Goal: Information Seeking & Learning: Compare options

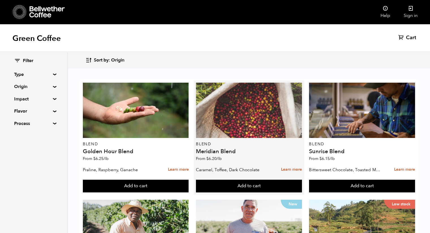
scroll to position [38, 0]
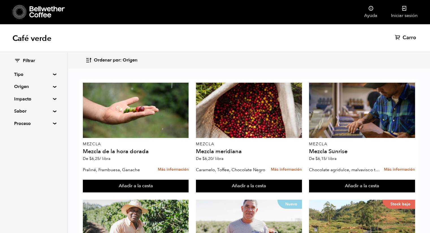
click at [51, 74] on summary "Tipo" at bounding box center [33, 74] width 39 height 7
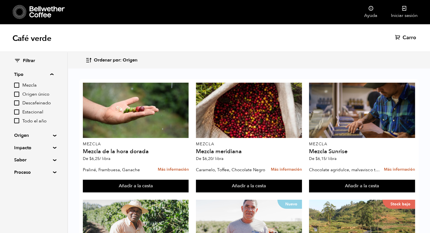
click at [25, 101] on font "Descafeinado" at bounding box center [36, 103] width 29 height 6
click at [0, 0] on input "Decaf" at bounding box center [0, 0] width 0 height 0
checkbox input "true"
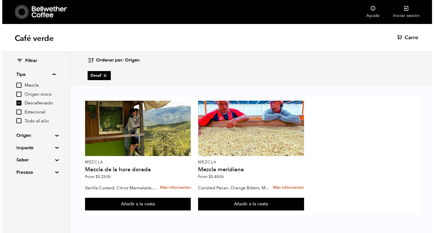
scroll to position [0, 0]
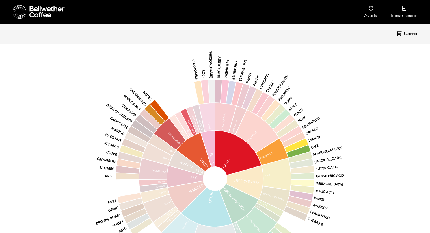
scroll to position [659, 0]
click at [344, 59] on icon "base Fruity Sour/Fermented Green/Vegetative Other Roasted Spices Nutty/Cocoa Sw…" at bounding box center [214, 179] width 295 height 240
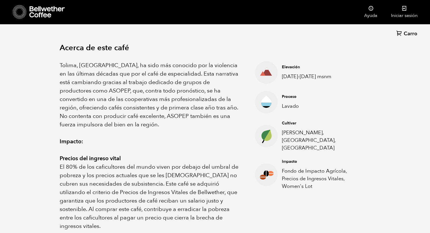
scroll to position [186, 0]
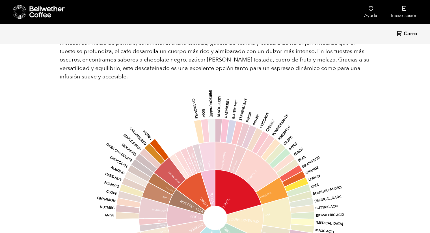
scroll to position [645, 0]
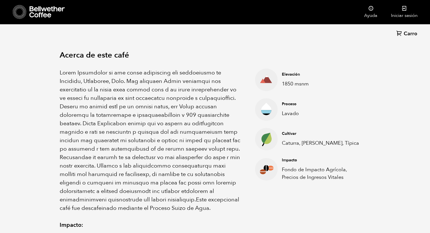
scroll to position [179, 0]
click at [301, 146] on font "Caturra, Pache, Típica" at bounding box center [320, 143] width 77 height 7
click at [276, 140] on circle at bounding box center [266, 139] width 23 height 23
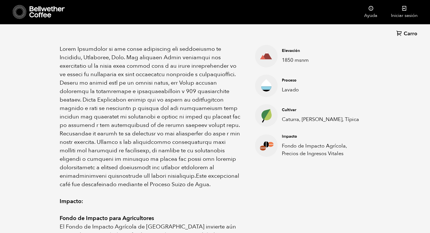
scroll to position [211, 0]
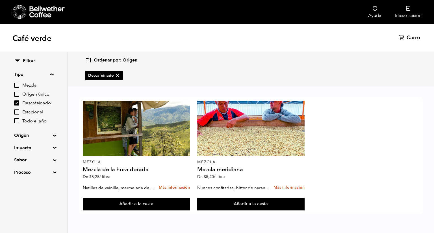
click at [16, 103] on input "Descafeinado" at bounding box center [16, 103] width 5 height 5
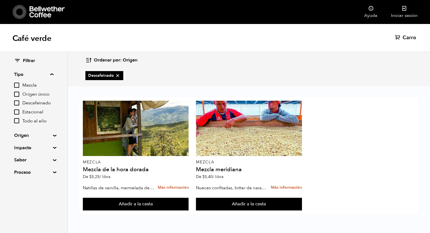
click at [16, 101] on input "Descafeinado" at bounding box center [16, 103] width 5 height 5
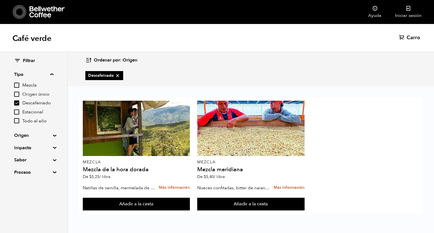
click at [18, 103] on input "Descafeinado" at bounding box center [16, 103] width 5 height 5
checkbox input "false"
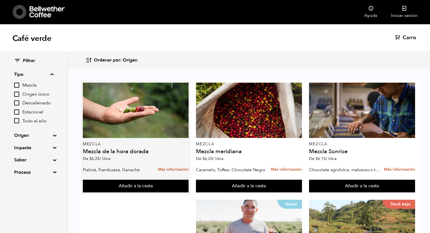
scroll to position [29, 0]
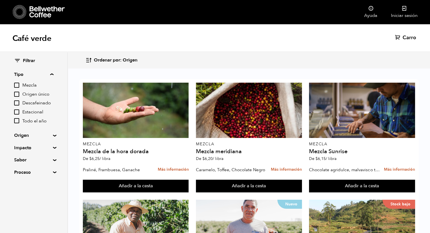
click at [17, 82] on label "Mezcla" at bounding box center [33, 85] width 39 height 7
click at [0, 0] on input "Blend" at bounding box center [0, 0] width 0 height 0
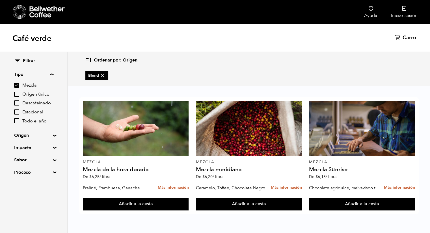
scroll to position [0, 0]
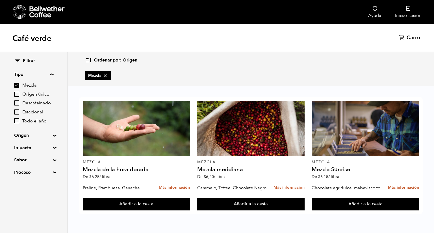
click at [16, 86] on input "Mezcla" at bounding box center [16, 85] width 5 height 5
checkbox input "false"
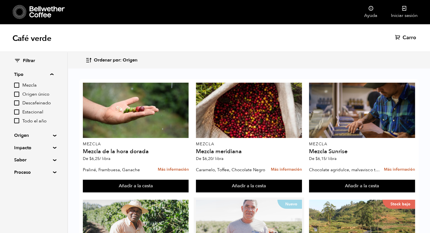
scroll to position [147, 0]
click at [51, 133] on div "Filtrar Tipo Mezcla Origen único Descafeinado Estacional Todo el año Origen Mez…" at bounding box center [33, 116] width 67 height 129
click at [53, 137] on summary "Origen" at bounding box center [33, 135] width 39 height 7
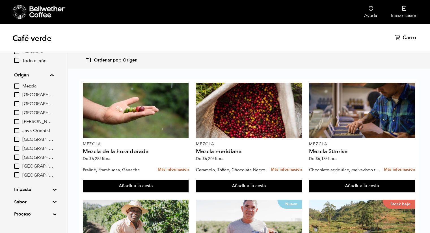
scroll to position [61, 0]
click at [53, 75] on summary "Origen" at bounding box center [33, 75] width 39 height 7
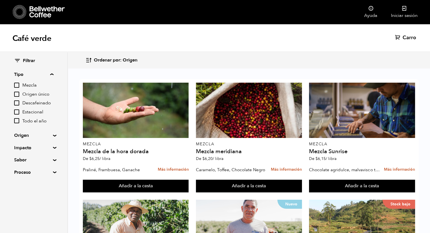
scroll to position [0, 0]
click at [53, 74] on summary "Tipo" at bounding box center [33, 74] width 39 height 7
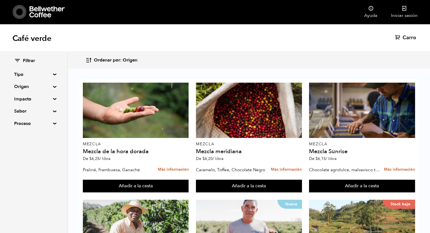
click at [52, 100] on summary "Impacto" at bounding box center [33, 99] width 39 height 7
click at [53, 100] on summary "Impacto" at bounding box center [33, 99] width 39 height 7
click at [52, 112] on summary "Sabor" at bounding box center [33, 111] width 39 height 7
click at [53, 111] on summary "Sabor" at bounding box center [33, 111] width 39 height 7
click at [53, 124] on summary "Proceso" at bounding box center [33, 123] width 39 height 7
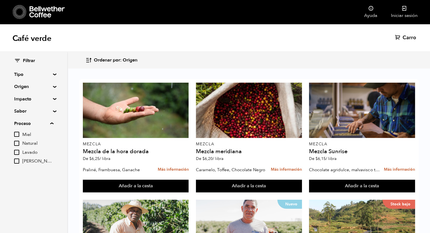
click at [54, 126] on div "Filtrar Tipo Mezcla Origen único Descafeinado Estacional Todo el año Origen Mez…" at bounding box center [33, 112] width 67 height 120
click at [53, 124] on summary "Proceso" at bounding box center [33, 123] width 39 height 7
click at [52, 86] on summary "Origen" at bounding box center [33, 86] width 39 height 7
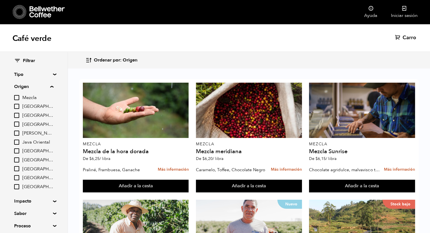
click at [53, 87] on summary "Origen" at bounding box center [33, 86] width 39 height 7
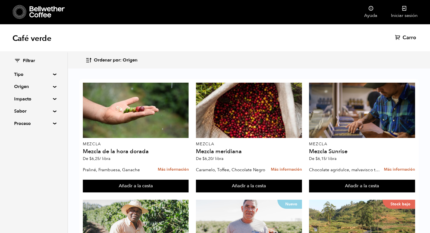
click at [53, 87] on summary "Origen" at bounding box center [33, 86] width 39 height 7
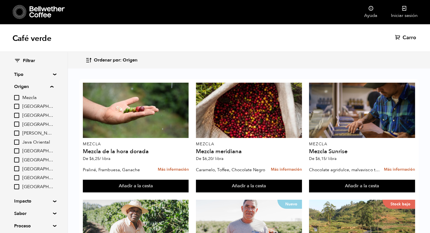
click at [53, 87] on summary "Origen" at bounding box center [33, 86] width 39 height 7
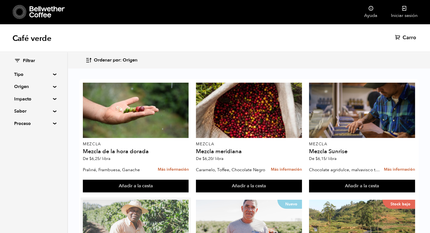
scroll to position [231, 0]
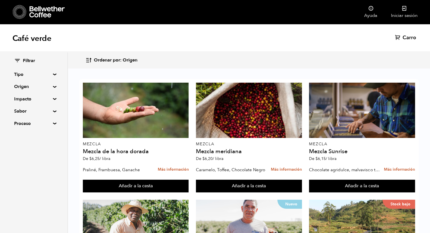
scroll to position [0, 0]
click at [103, 60] on font "Ordenar por: Origen" at bounding box center [116, 60] width 44 height 6
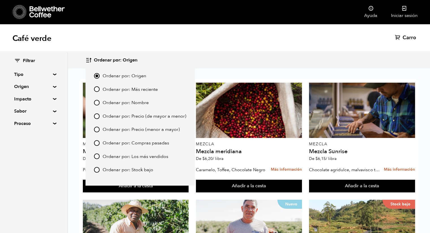
click at [223, 13] on nav "Ayuda Iniciar sesión" at bounding box center [264, 12] width 320 height 24
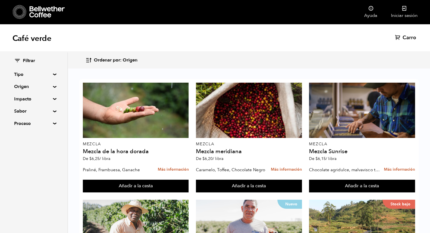
click at [47, 9] on icon at bounding box center [46, 11] width 35 height 11
